Goal: Navigation & Orientation: Understand site structure

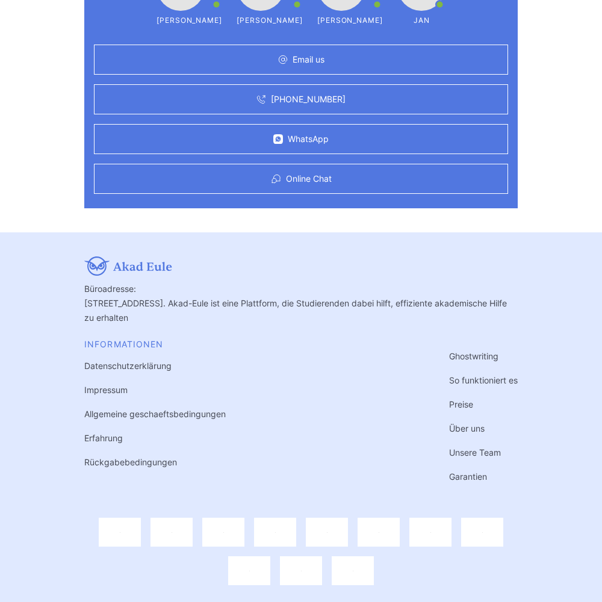
scroll to position [3627, 0]
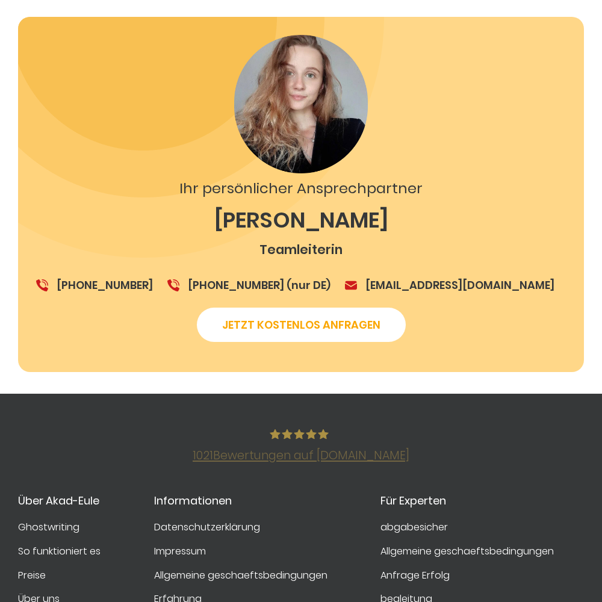
scroll to position [2075, 0]
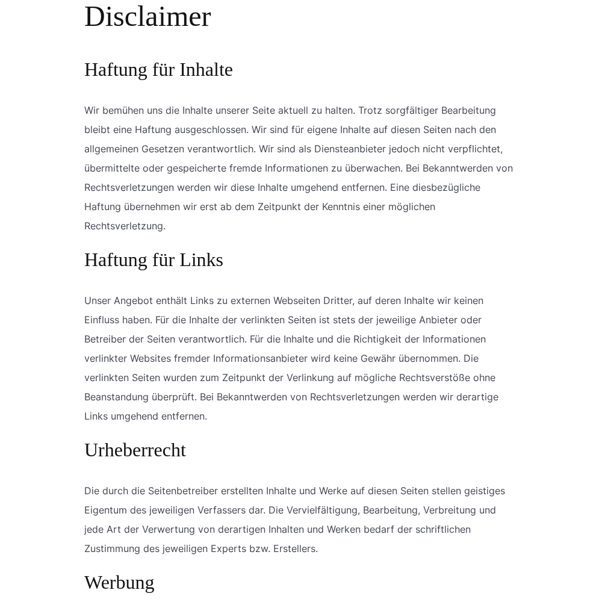
scroll to position [1122, 0]
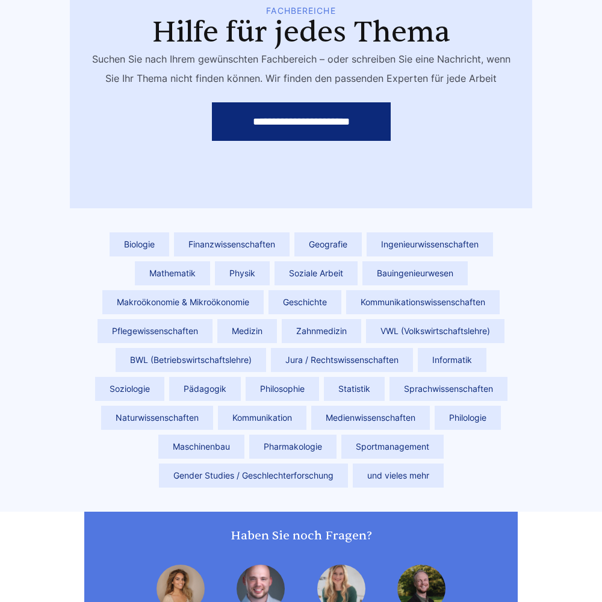
scroll to position [3610, 0]
